Goal: Answer question/provide support: Answer question/provide support

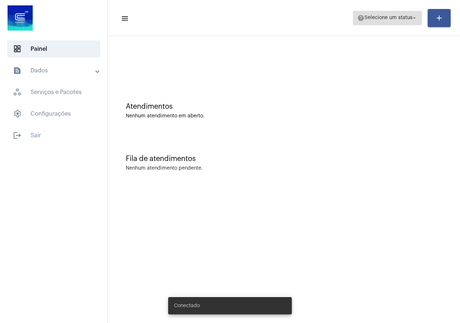
click at [414, 24] on button "help Selecione um status arrow_drop_down" at bounding box center [387, 18] width 69 height 14
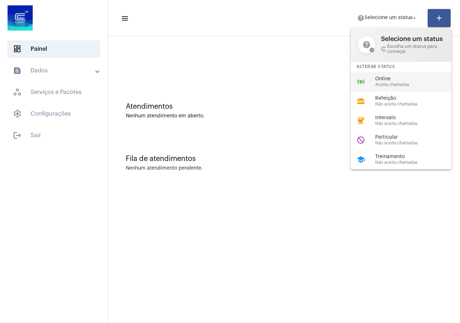
click at [395, 75] on div "online_prediction Online Aceita chamadas" at bounding box center [407, 81] width 112 height 19
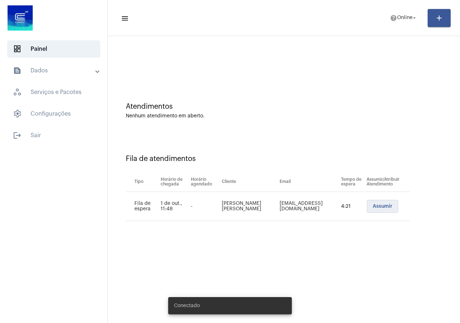
click at [369, 209] on button "Assumir" at bounding box center [382, 206] width 31 height 13
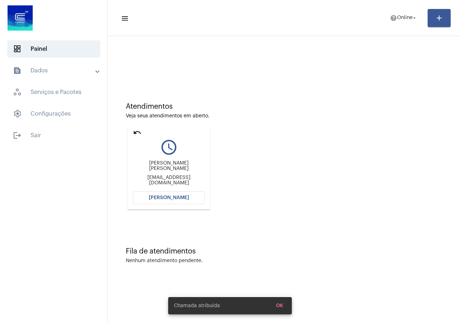
click at [186, 196] on span "[PERSON_NAME]" at bounding box center [169, 197] width 40 height 5
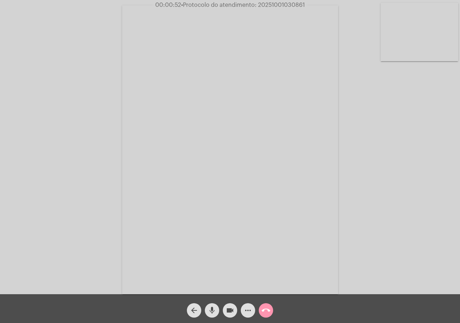
click at [263, 306] on mat-icon "call_end" at bounding box center [266, 310] width 9 height 9
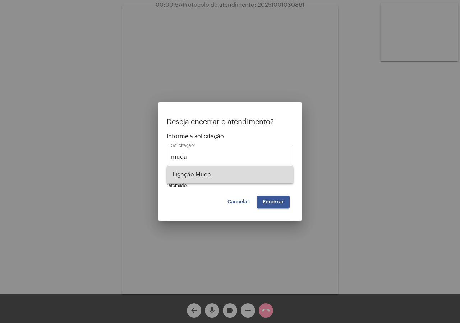
click at [192, 169] on span "Ligação Muda" at bounding box center [230, 174] width 115 height 17
type input "Ligação Muda"
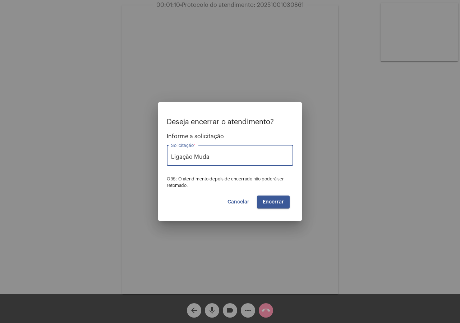
click at [283, 205] on button "Encerrar" at bounding box center [273, 201] width 33 height 13
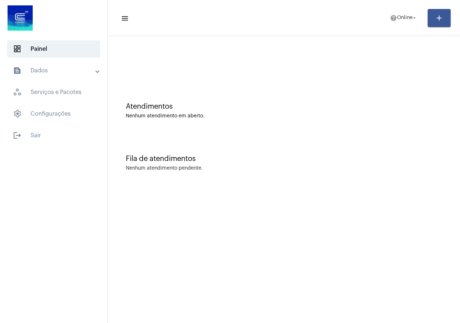
click at [32, 71] on mat-panel-title "text_snippet_outlined Dados" at bounding box center [54, 70] width 83 height 9
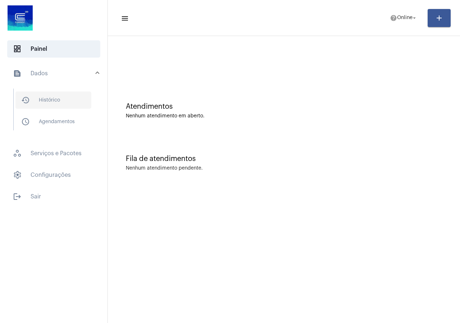
click at [39, 93] on span "history_outlined Histórico" at bounding box center [53, 99] width 76 height 17
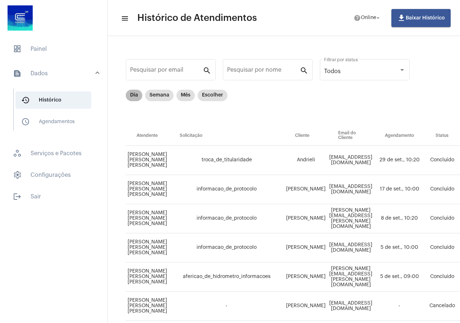
click at [136, 93] on mat-chip "Dia" at bounding box center [134, 96] width 17 height 12
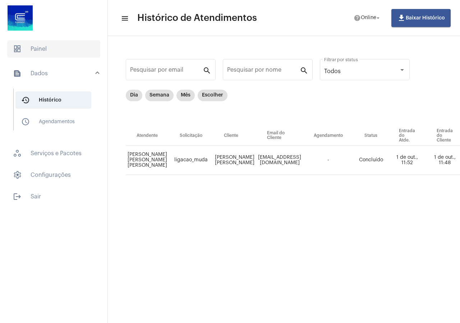
click at [32, 52] on span "dashboard Painel" at bounding box center [53, 48] width 93 height 17
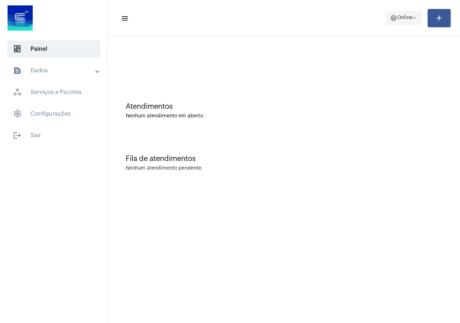
click at [409, 13] on span "help Online arrow_drop_down" at bounding box center [404, 17] width 28 height 13
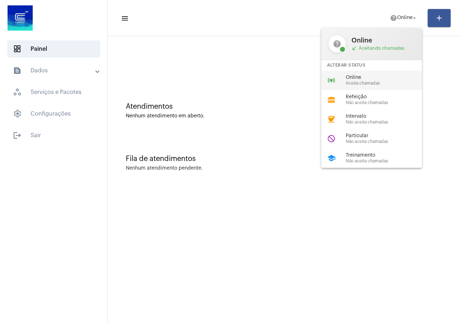
click at [383, 73] on div "online_prediction Online Aceita chamadas" at bounding box center [378, 80] width 112 height 19
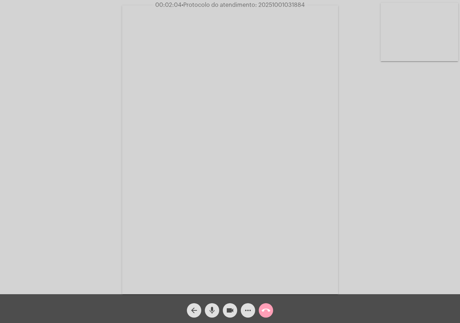
click at [269, 309] on mat-icon "call_end" at bounding box center [266, 310] width 9 height 9
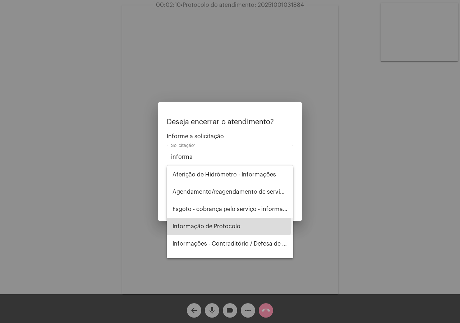
click at [229, 224] on span "Informação de Protocolo" at bounding box center [230, 226] width 115 height 17
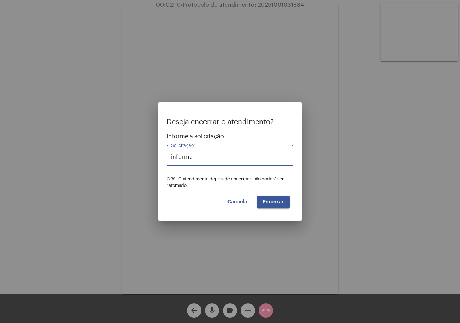
type input "Informação de Protocolo"
click at [282, 204] on button "Encerrar" at bounding box center [273, 201] width 33 height 13
click at [282, 204] on video at bounding box center [230, 149] width 216 height 288
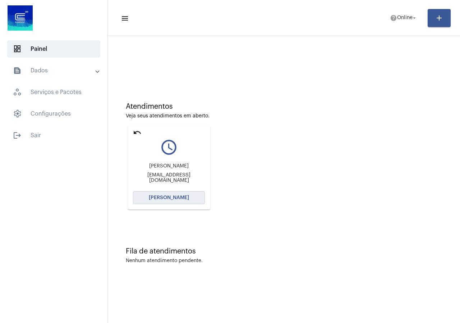
click at [186, 199] on span "Abrir Chamada" at bounding box center [169, 197] width 40 height 5
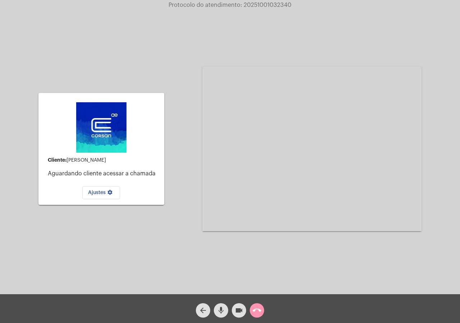
click at [266, 310] on div "call_end" at bounding box center [257, 308] width 18 height 18
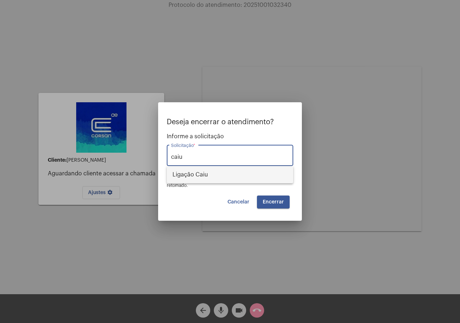
click at [187, 182] on span "Ligação Caiu" at bounding box center [230, 174] width 115 height 17
type input "Ligação Caiu"
click at [283, 205] on button "Encerrar" at bounding box center [273, 201] width 33 height 13
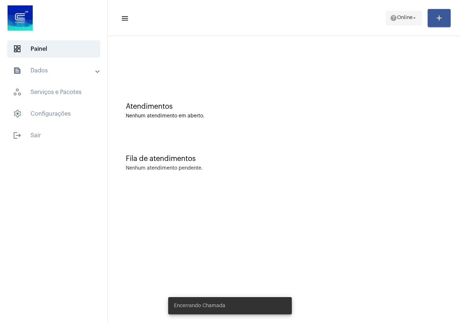
click at [415, 16] on mat-icon "arrow_drop_down" at bounding box center [415, 18] width 6 height 6
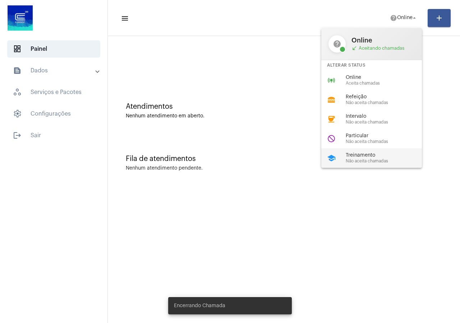
click at [362, 163] on span "Não aceita chamadas" at bounding box center [387, 161] width 82 height 5
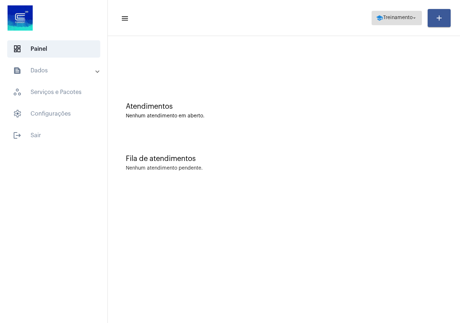
click at [406, 16] on span "Treinamento" at bounding box center [397, 17] width 29 height 5
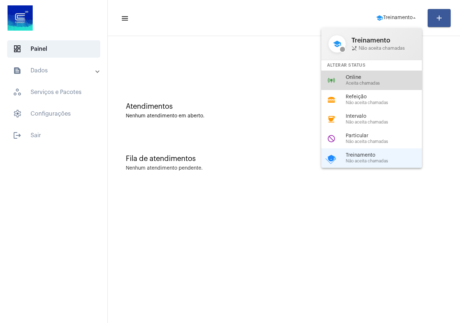
click at [374, 88] on div "online_prediction Online Aceita chamadas" at bounding box center [378, 80] width 112 height 19
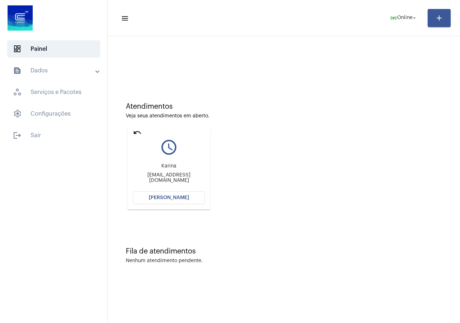
click at [163, 194] on button "Abrir Chamada" at bounding box center [169, 197] width 72 height 13
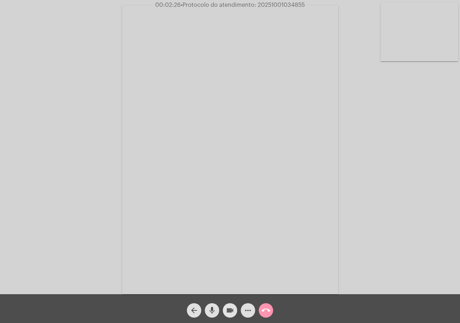
click at [224, 308] on button "videocam" at bounding box center [230, 310] width 14 height 14
click at [231, 309] on mat-icon "videocam_off" at bounding box center [230, 310] width 9 height 9
click at [269, 309] on mat-icon "call_end" at bounding box center [266, 310] width 9 height 9
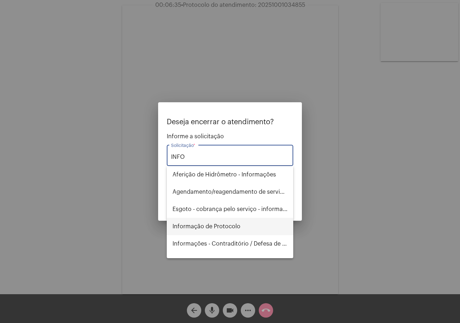
click at [243, 233] on span "Informação de Protocolo" at bounding box center [230, 226] width 115 height 17
type input "Informação de Protocolo"
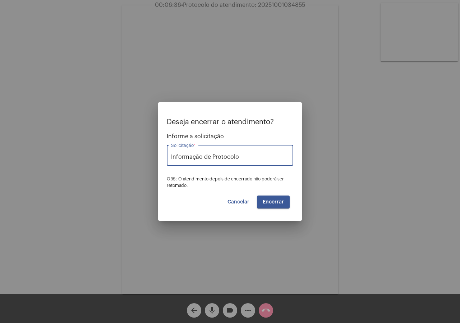
click at [269, 201] on span "Encerrar" at bounding box center [273, 201] width 21 height 5
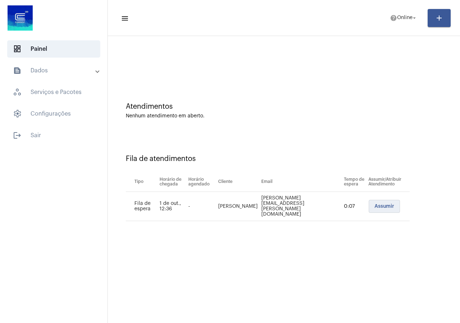
click at [375, 204] on span "Assumir" at bounding box center [385, 206] width 20 height 5
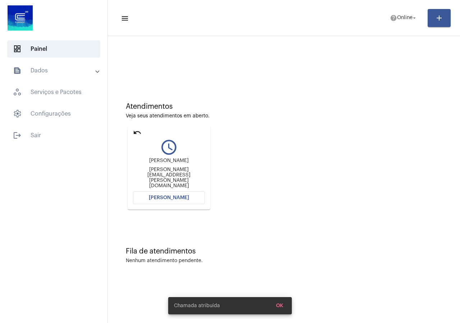
click at [176, 196] on span "Abrir Chamada" at bounding box center [169, 197] width 40 height 5
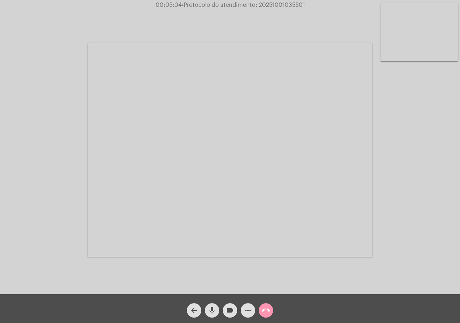
click at [297, 3] on span "• Protocolo do atendimento: 20251001035501" at bounding box center [243, 5] width 123 height 6
copy span "20251001035501"
click at [268, 310] on mat-icon "call_end" at bounding box center [266, 310] width 9 height 9
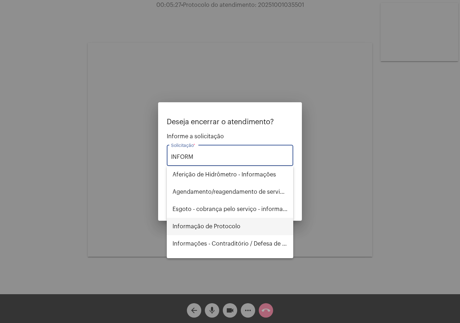
click at [199, 224] on span "Informação de Protocolo" at bounding box center [230, 226] width 115 height 17
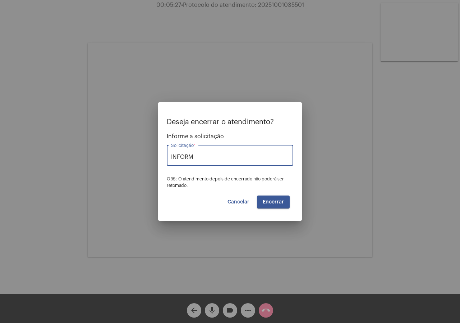
type input "Informação de Protocolo"
click at [271, 200] on span "Encerrar" at bounding box center [273, 201] width 21 height 5
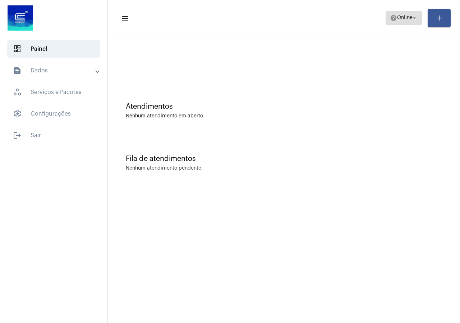
click at [398, 23] on span "help Online arrow_drop_down" at bounding box center [404, 17] width 28 height 13
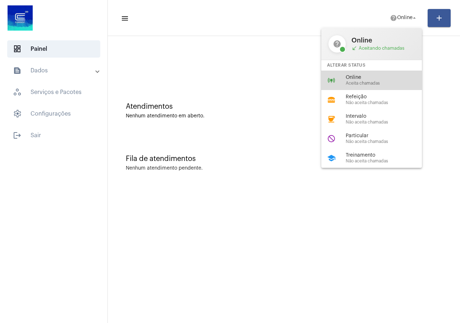
click at [376, 82] on span "Aceita chamadas" at bounding box center [387, 83] width 82 height 5
